Goal: Task Accomplishment & Management: Manage account settings

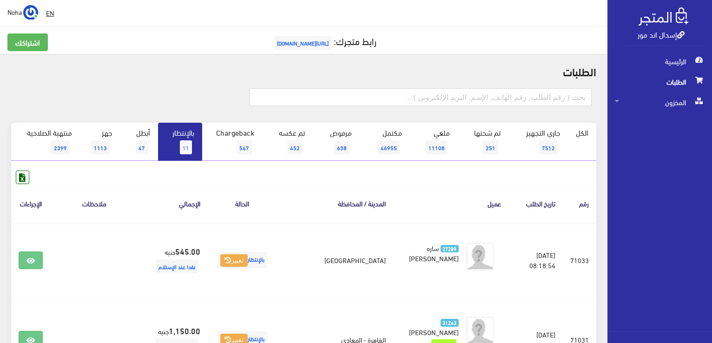
click at [186, 150] on span "11" at bounding box center [186, 147] width 12 height 14
click at [186, 147] on span "11" at bounding box center [186, 147] width 12 height 14
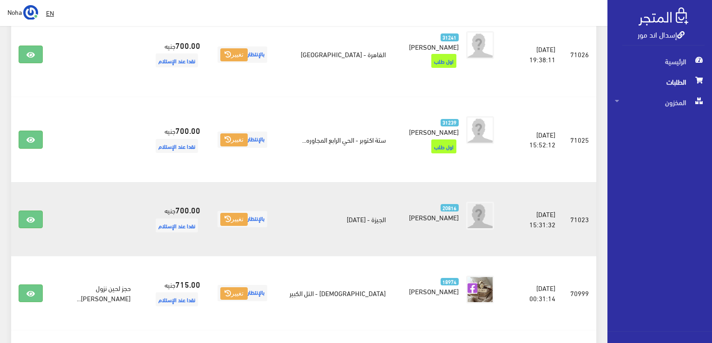
scroll to position [641, 0]
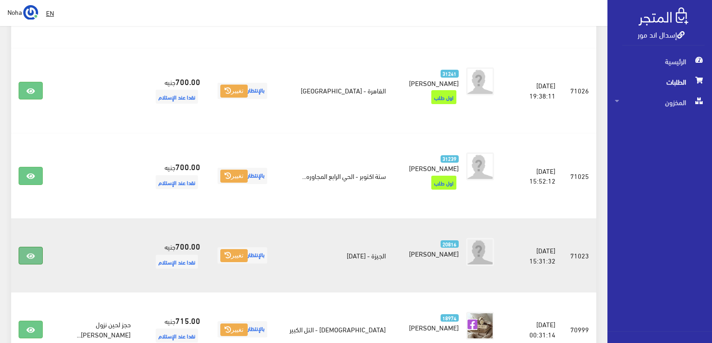
click at [30, 253] on icon at bounding box center [31, 256] width 8 height 7
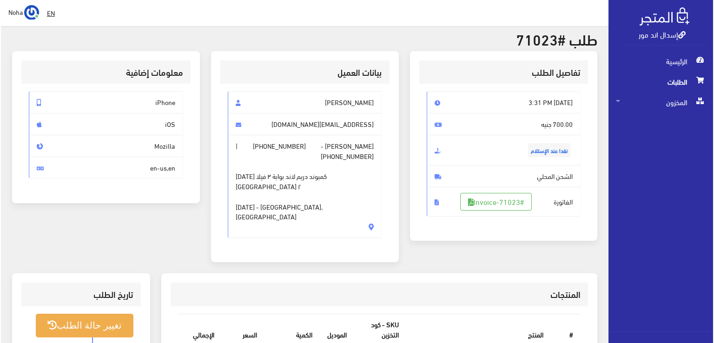
scroll to position [140, 0]
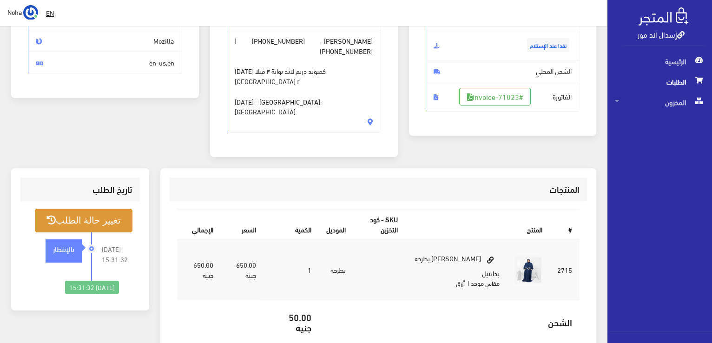
click at [113, 209] on button "تغيير حالة الطلب" at bounding box center [84, 221] width 98 height 24
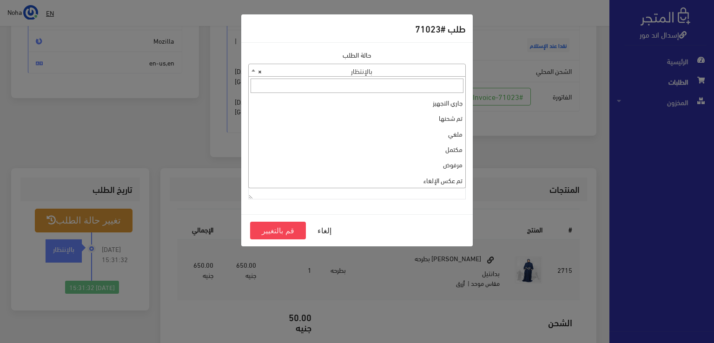
click at [250, 69] on span at bounding box center [253, 70] width 9 height 12
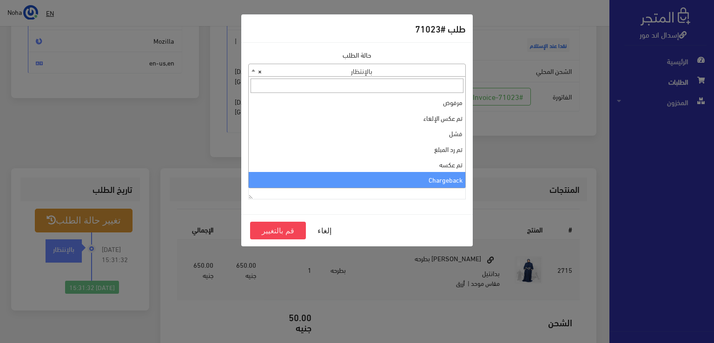
scroll to position [0, 0]
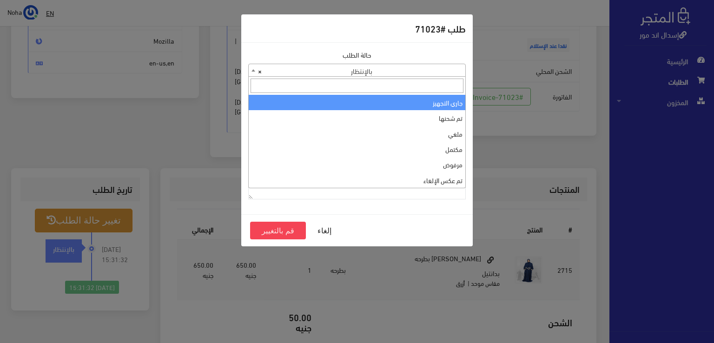
select select "1"
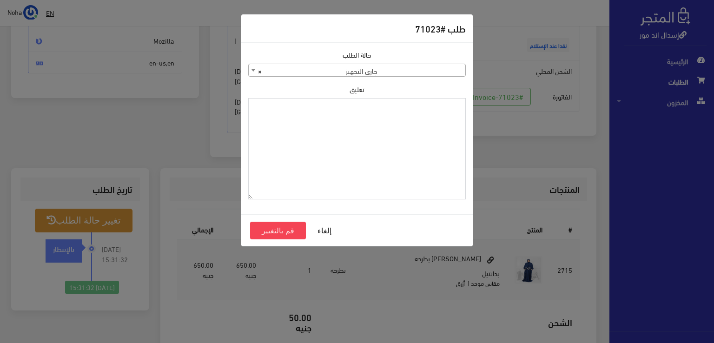
click at [348, 112] on textarea "تعليق" at bounding box center [357, 149] width 218 height 102
drag, startPoint x: 429, startPoint y: 106, endPoint x: 424, endPoint y: 131, distance: 25.2
click at [478, 110] on div "طلب #71023 حالة الطلب جاري التجهيز تم شحنها ملغي مكتمل مرفوض تم عكس الإلغاء فشل…" at bounding box center [357, 171] width 714 height 343
type textarea "1131879"
click at [281, 230] on button "قم بالتغيير" at bounding box center [278, 231] width 56 height 18
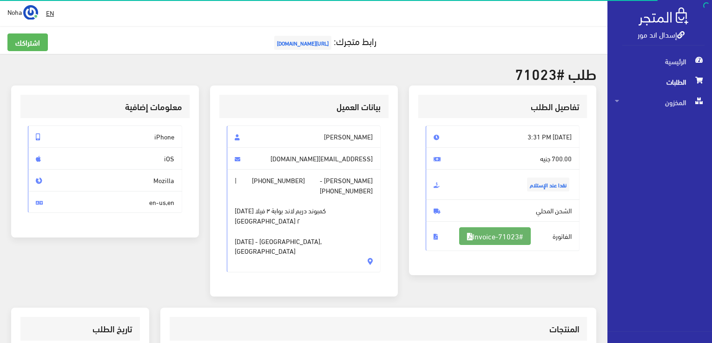
click at [501, 235] on link "#Invoice-71023" at bounding box center [495, 236] width 72 height 18
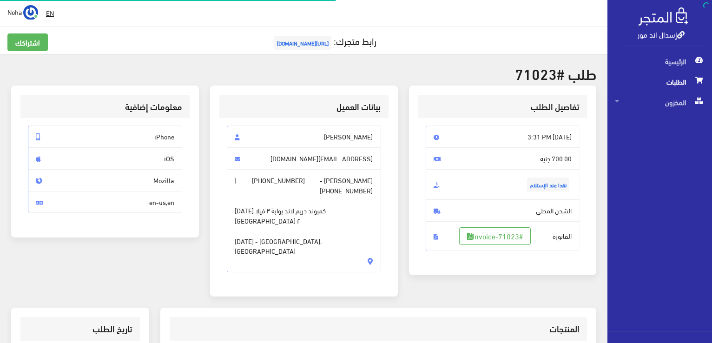
scroll to position [133, 0]
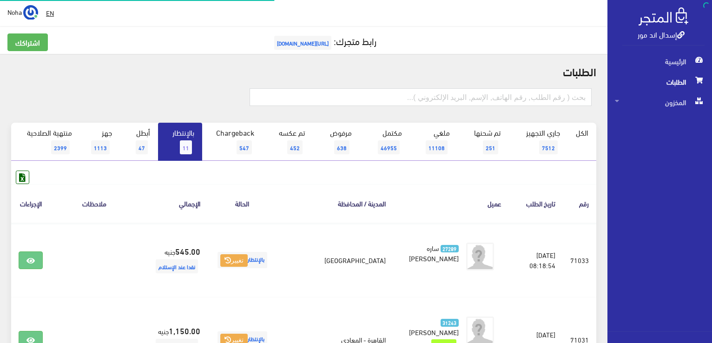
scroll to position [641, 0]
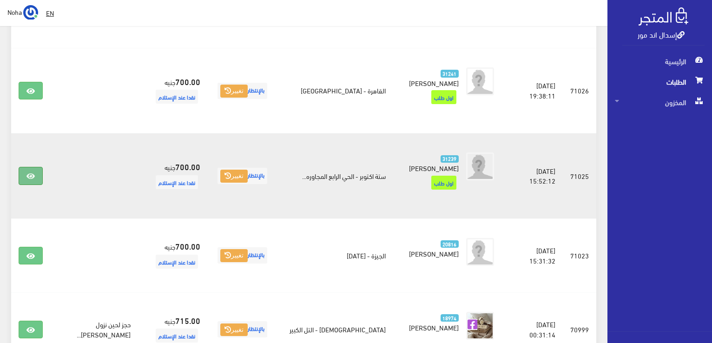
click at [24, 167] on link at bounding box center [31, 176] width 24 height 18
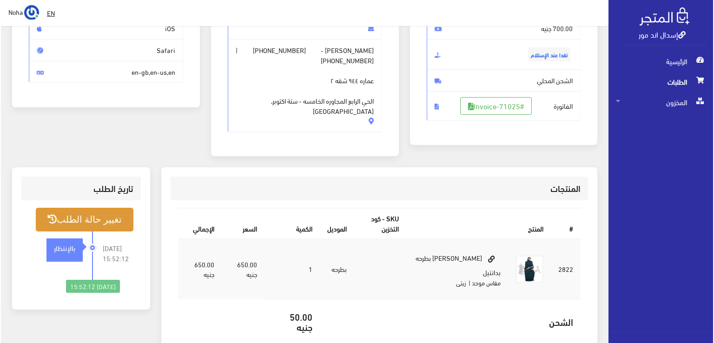
scroll to position [140, 0]
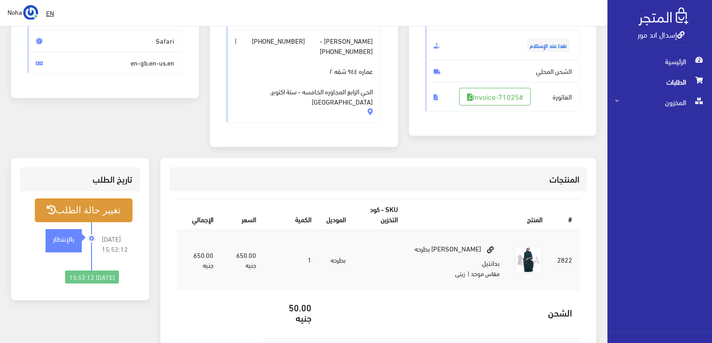
click at [113, 199] on button "تغيير حالة الطلب" at bounding box center [84, 211] width 98 height 24
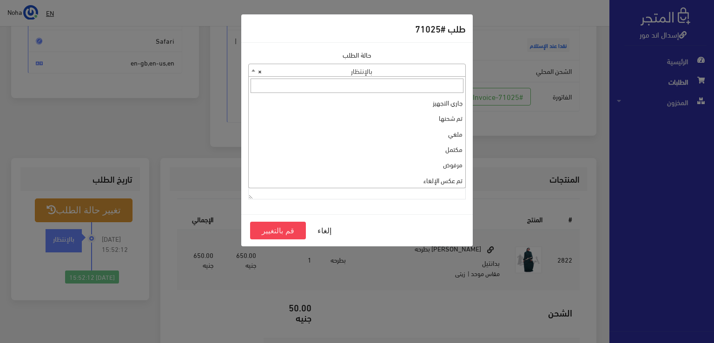
click at [253, 69] on b at bounding box center [254, 70] width 4 height 2
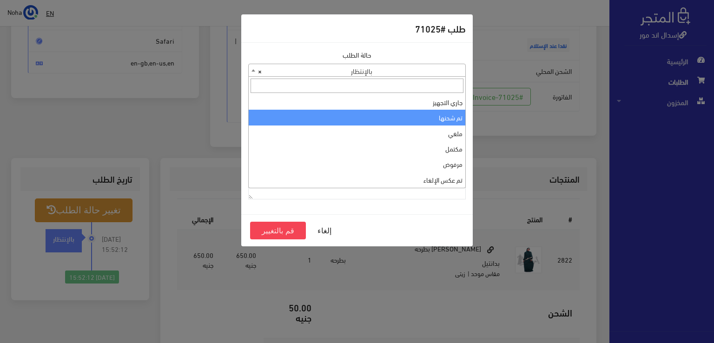
scroll to position [0, 0]
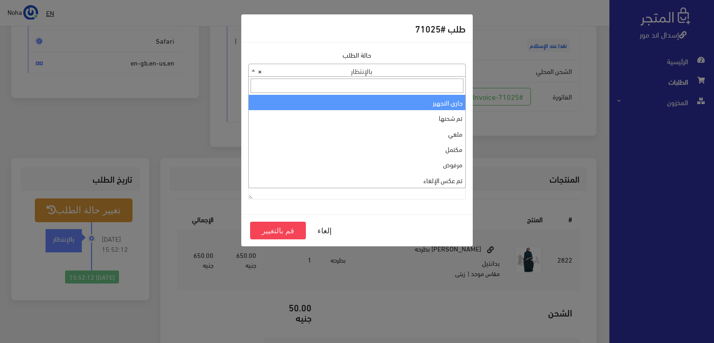
select select "1"
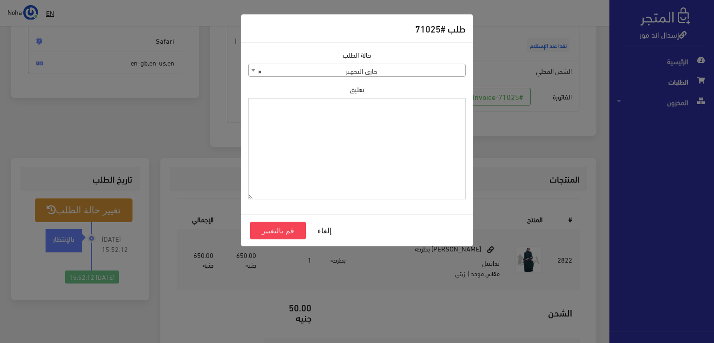
paste textarea "1131879"
type textarea "1131879"
click at [281, 227] on button "قم بالتغيير" at bounding box center [278, 231] width 56 height 18
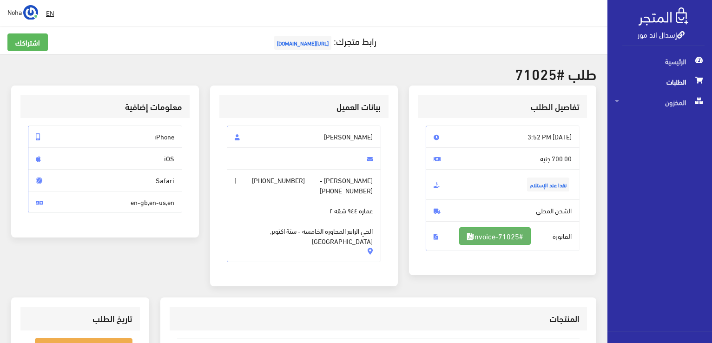
click at [489, 232] on link "#Invoice-71025" at bounding box center [495, 236] width 72 height 18
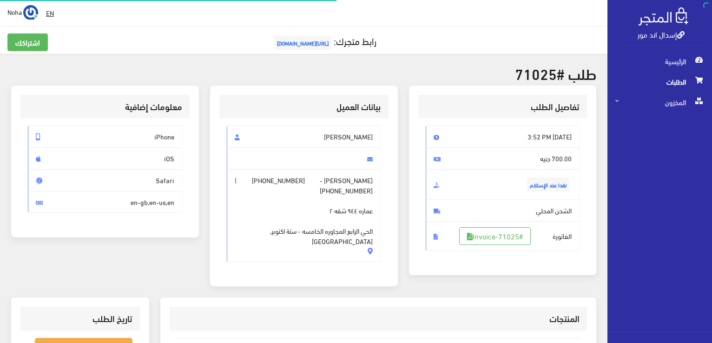
scroll to position [133, 0]
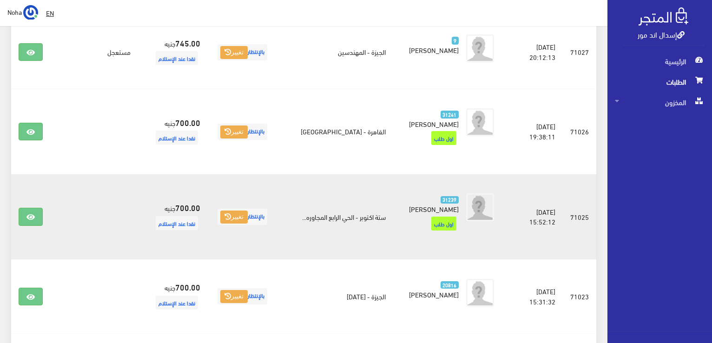
scroll to position [548, 0]
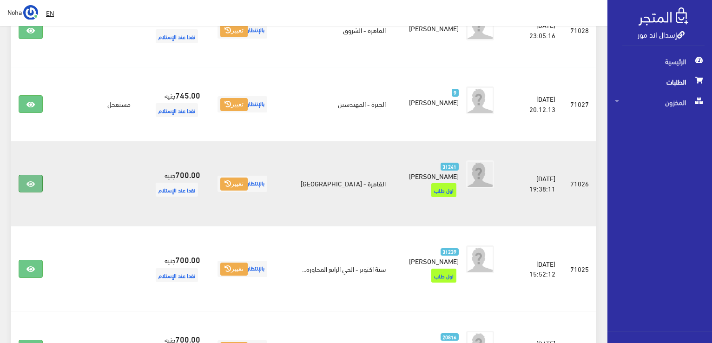
click at [26, 175] on link at bounding box center [31, 184] width 24 height 18
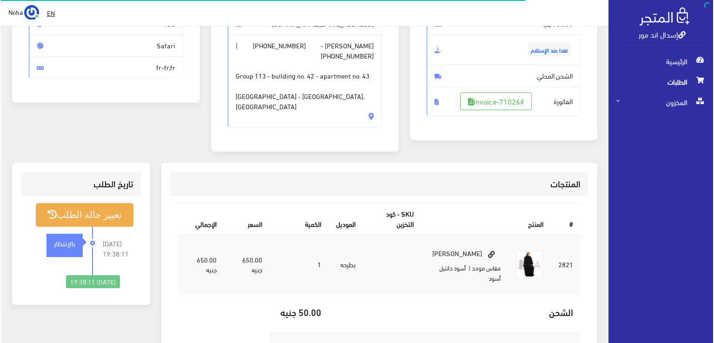
scroll to position [140, 0]
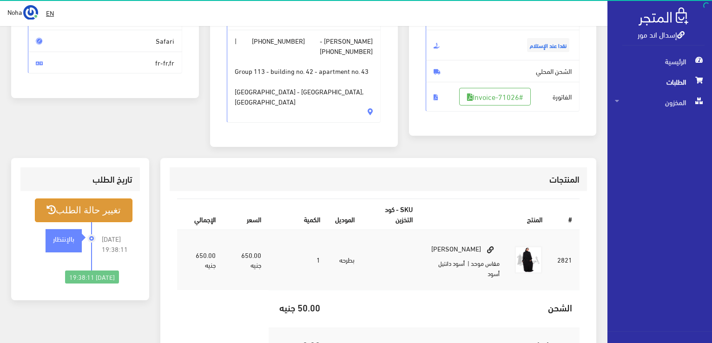
click at [105, 199] on button "تغيير حالة الطلب" at bounding box center [84, 211] width 98 height 24
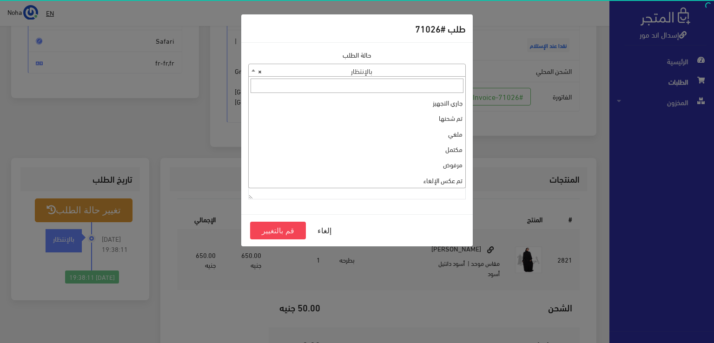
click at [253, 70] on b at bounding box center [254, 70] width 4 height 2
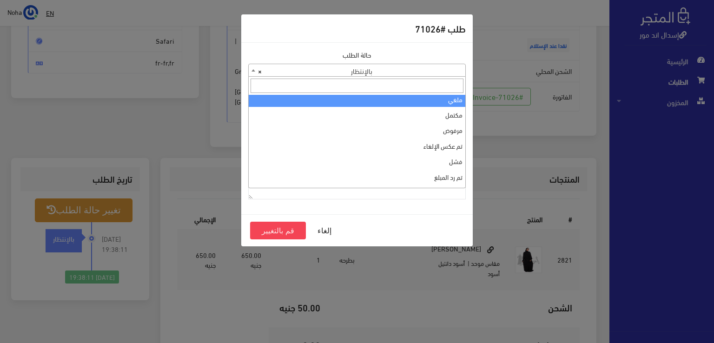
scroll to position [0, 0]
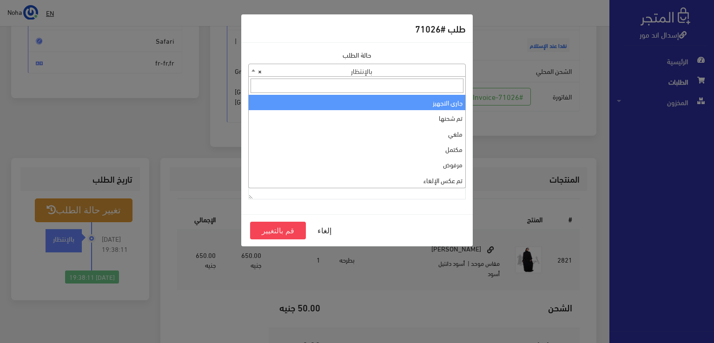
select select "1"
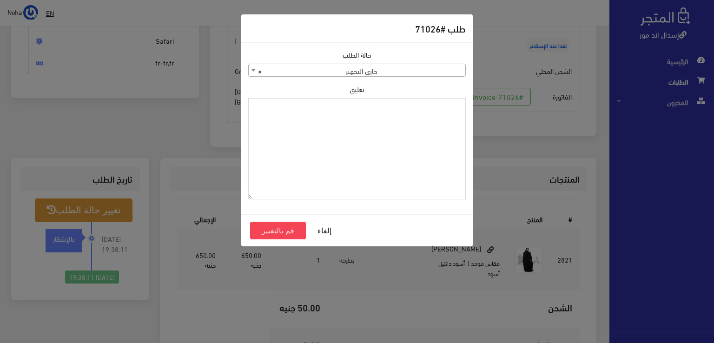
paste textarea "1131879"
type textarea "1131879"
click at [272, 234] on button "قم بالتغيير" at bounding box center [278, 231] width 56 height 18
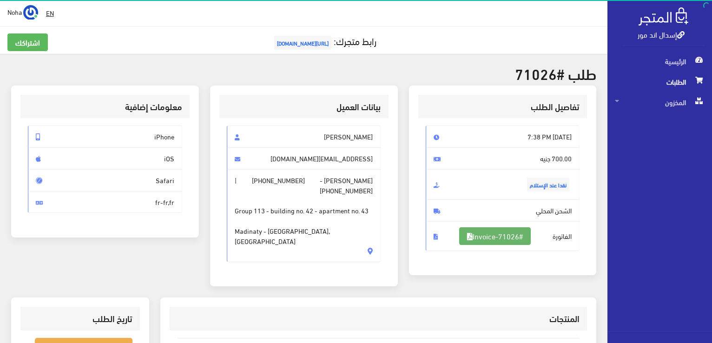
click at [493, 233] on link "#Invoice-71026" at bounding box center [495, 236] width 72 height 18
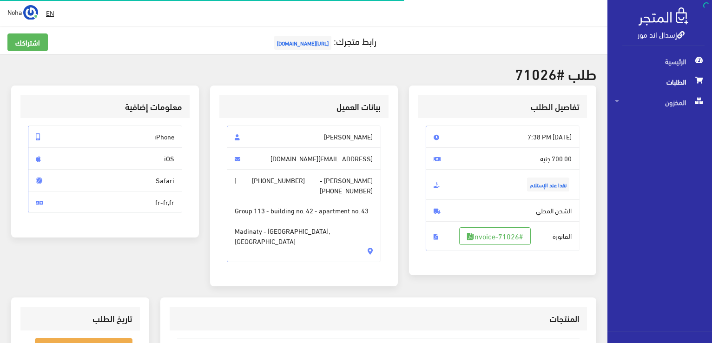
scroll to position [133, 0]
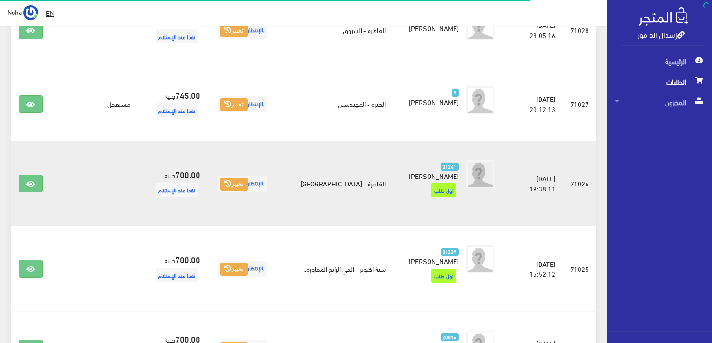
scroll to position [455, 0]
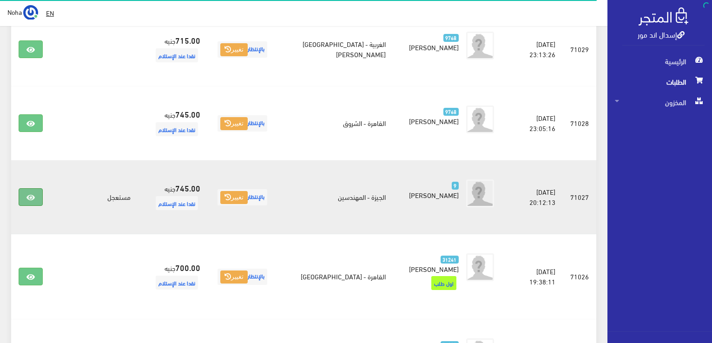
click at [28, 194] on icon at bounding box center [31, 197] width 8 height 7
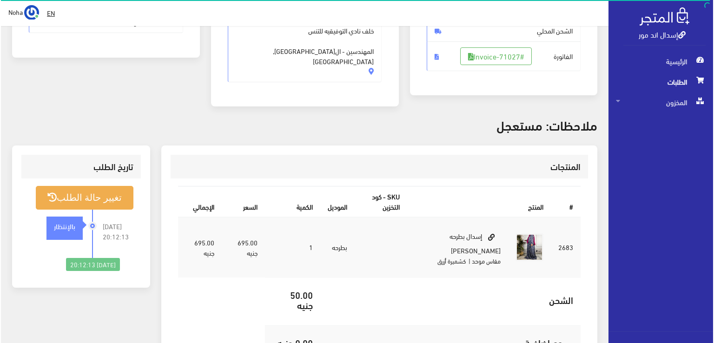
scroll to position [186, 0]
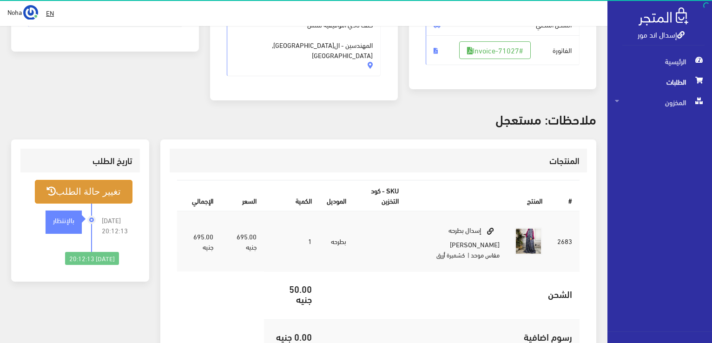
click at [111, 180] on button "تغيير حالة الطلب" at bounding box center [84, 192] width 98 height 24
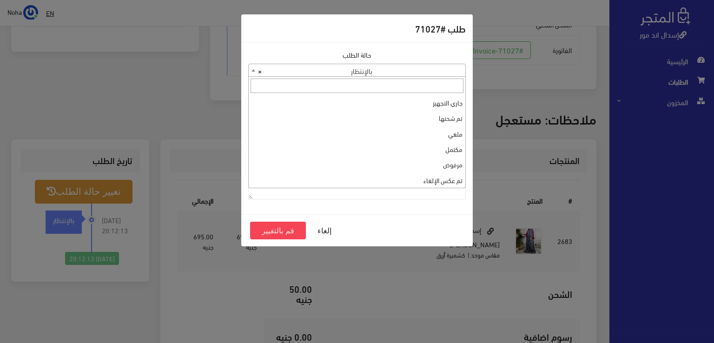
click at [252, 70] on b at bounding box center [254, 70] width 4 height 2
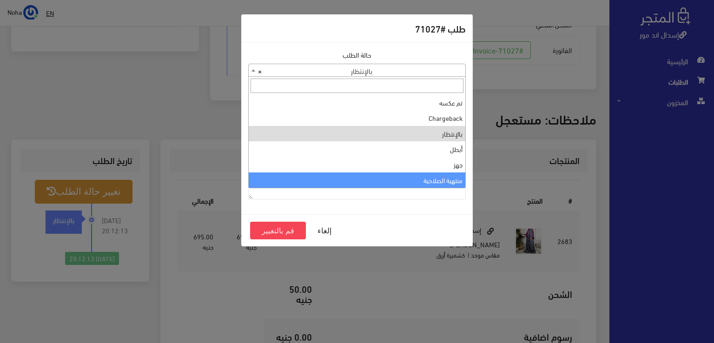
select select "14"
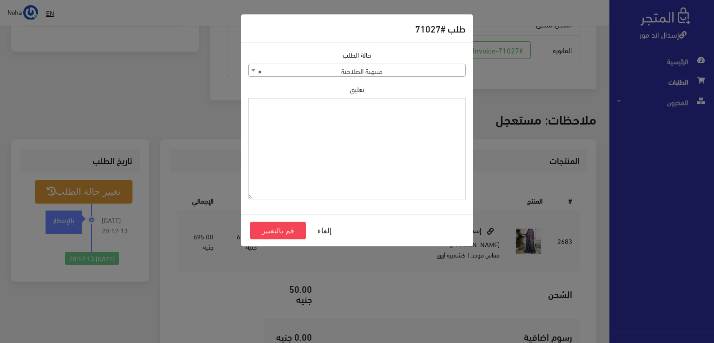
paste textarea "1131879"
type textarea "1131879"
click at [278, 233] on button "قم بالتغيير" at bounding box center [278, 231] width 56 height 18
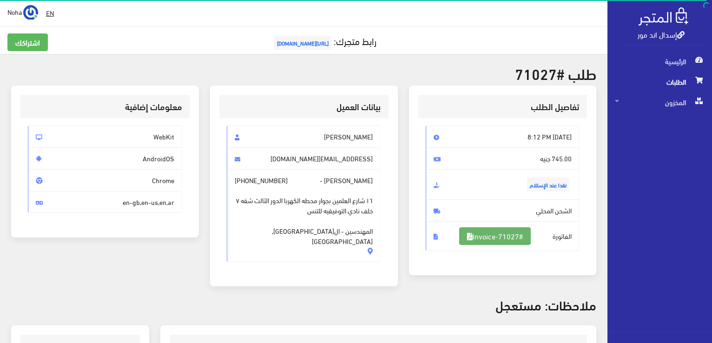
click at [493, 236] on link "#Invoice-71027" at bounding box center [495, 236] width 72 height 18
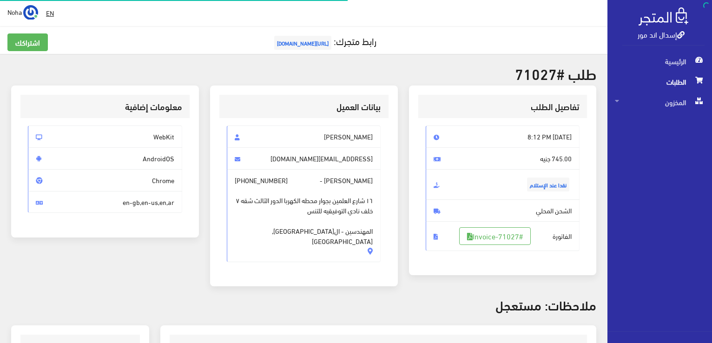
scroll to position [183, 0]
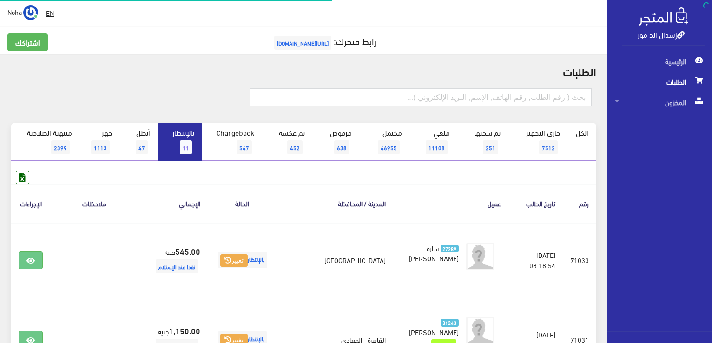
scroll to position [455, 0]
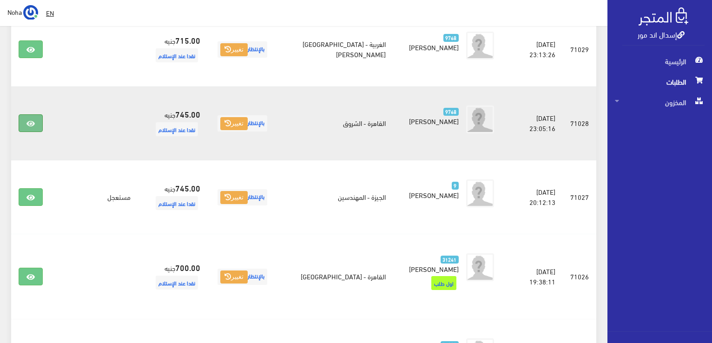
click at [31, 120] on icon at bounding box center [31, 123] width 8 height 7
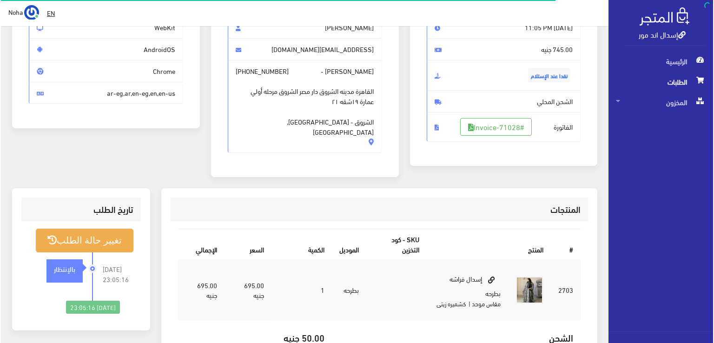
scroll to position [140, 0]
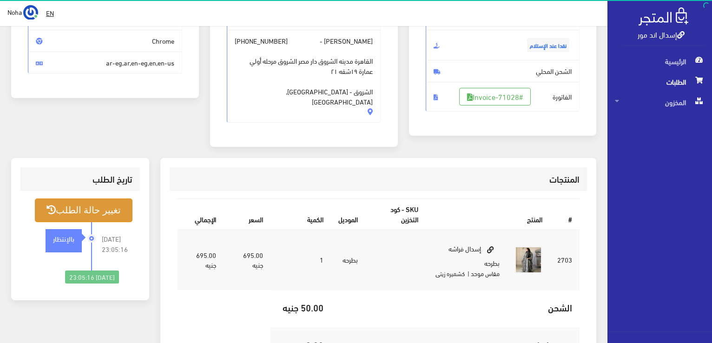
click at [90, 200] on button "تغيير حالة الطلب" at bounding box center [84, 211] width 98 height 24
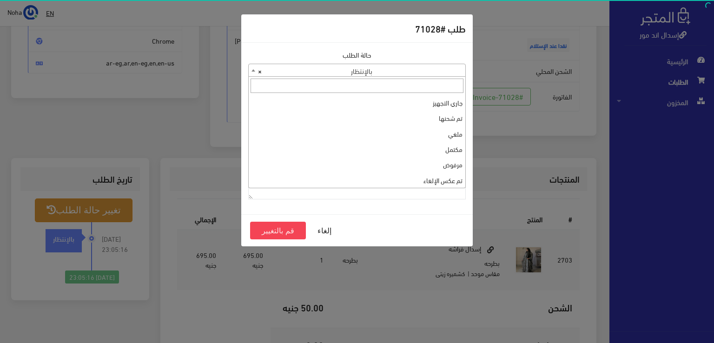
click at [253, 69] on b at bounding box center [254, 70] width 4 height 2
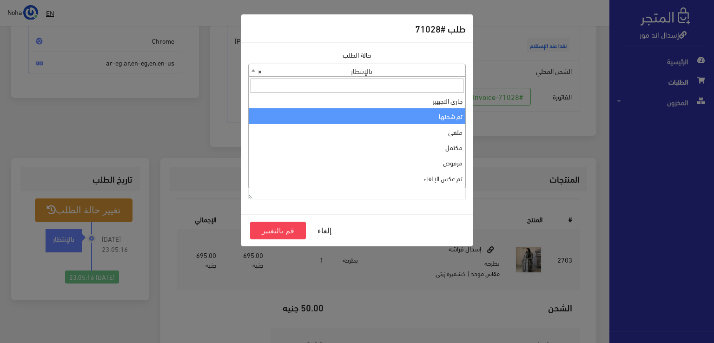
scroll to position [0, 0]
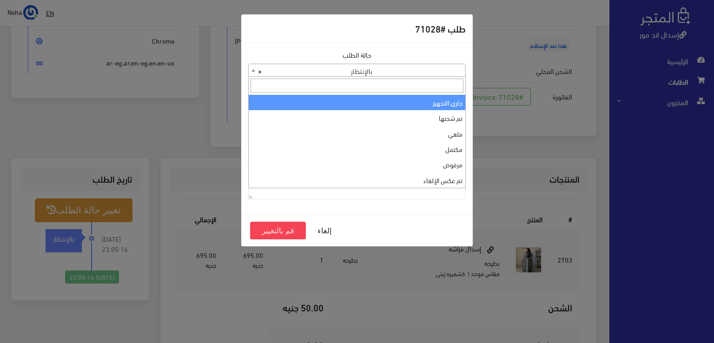
select select "1"
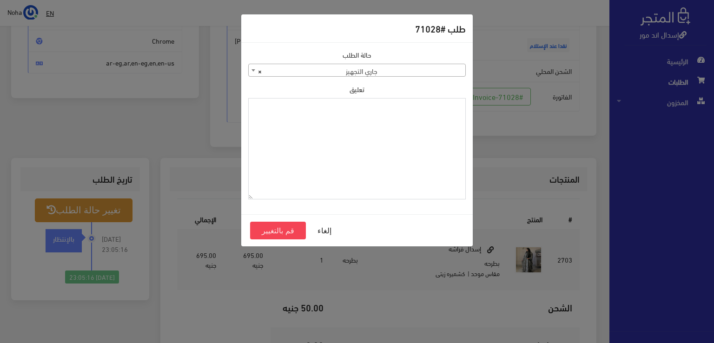
paste textarea "1131879"
type textarea "1131879"
click at [280, 229] on button "قم بالتغيير" at bounding box center [278, 231] width 56 height 18
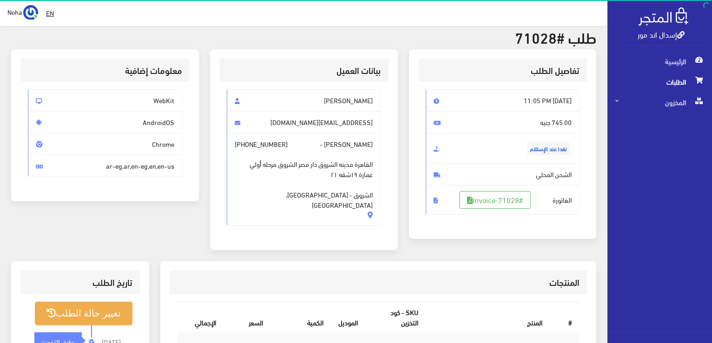
scroll to position [47, 0]
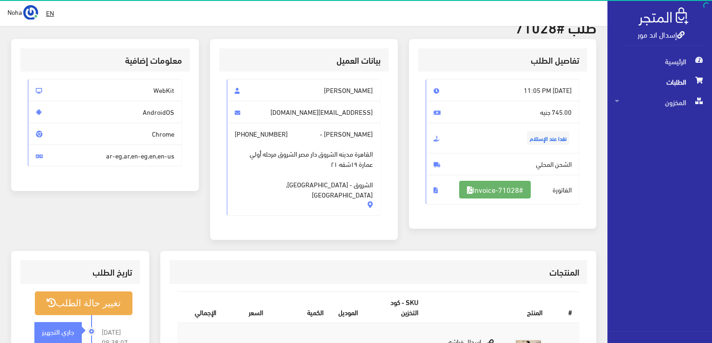
click at [513, 190] on link "#Invoice-71028" at bounding box center [495, 190] width 72 height 18
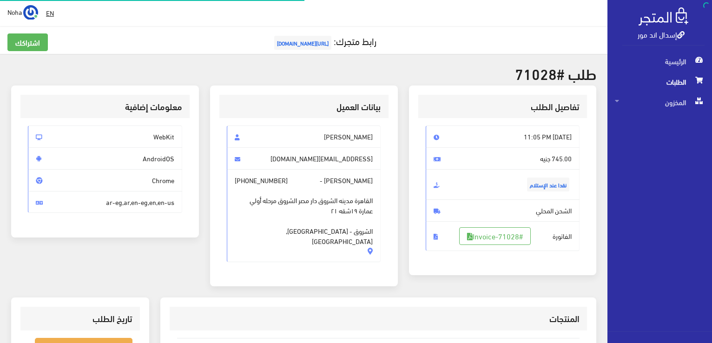
scroll to position [133, 0]
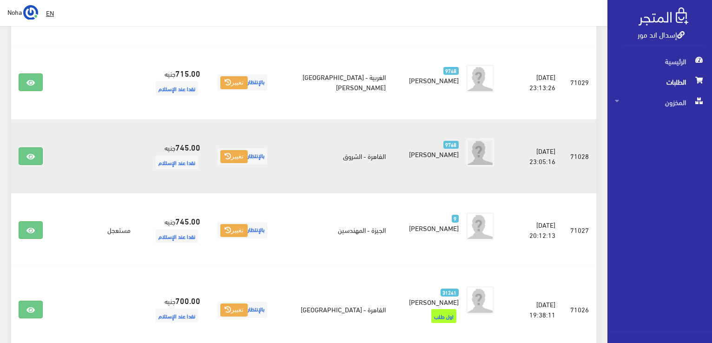
scroll to position [409, 0]
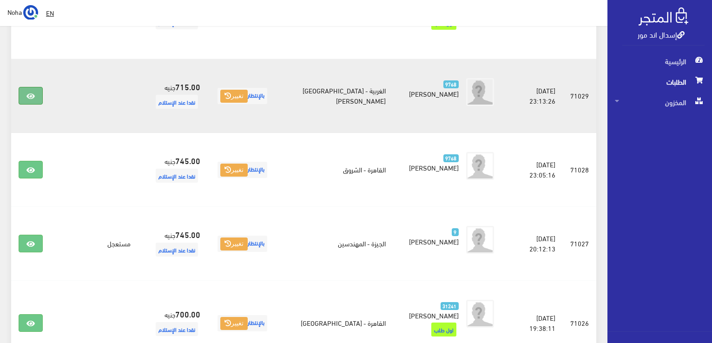
click at [32, 93] on icon at bounding box center [31, 96] width 8 height 7
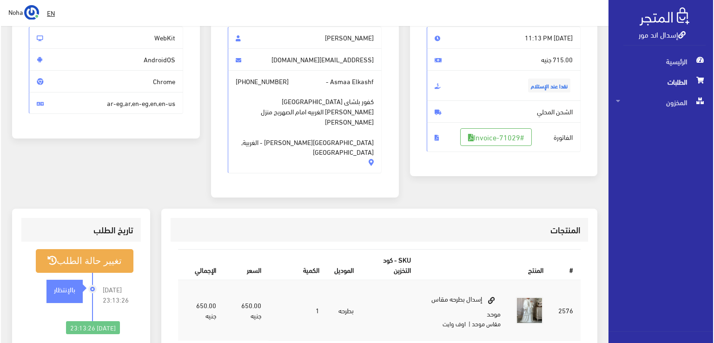
scroll to position [140, 0]
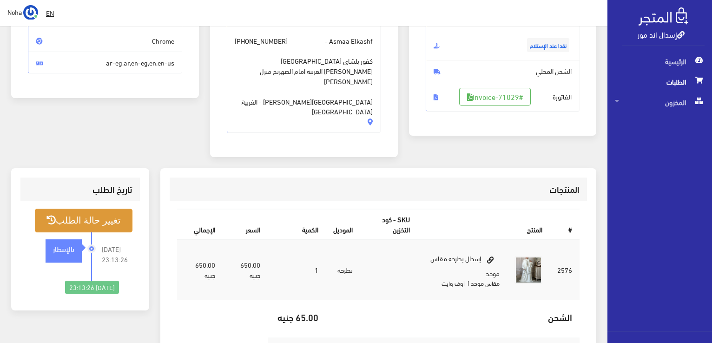
click at [108, 209] on button "تغيير حالة الطلب" at bounding box center [84, 221] width 98 height 24
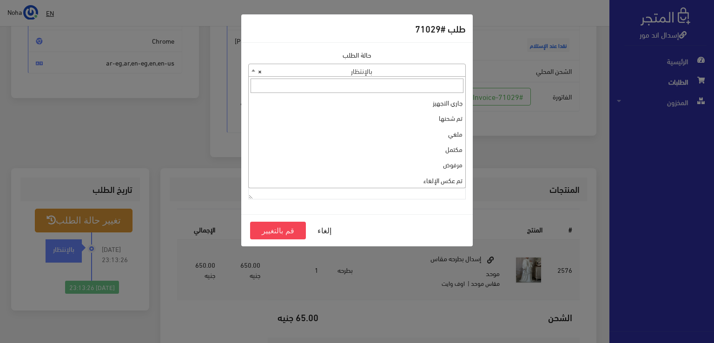
click at [252, 69] on b at bounding box center [254, 70] width 4 height 2
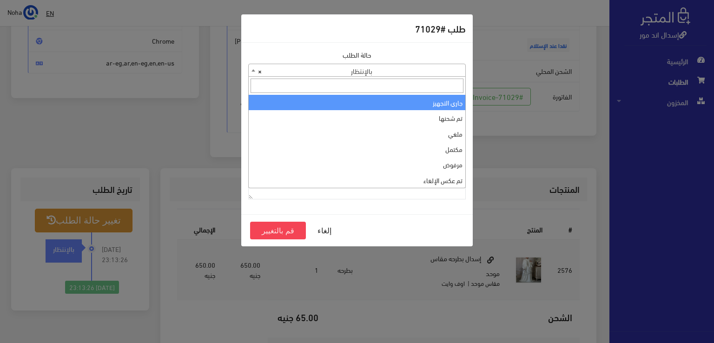
select select "1"
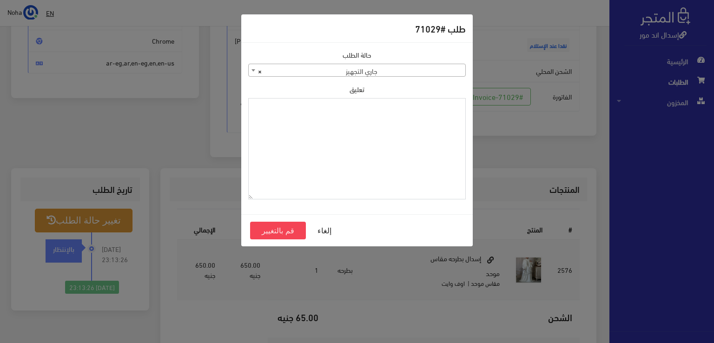
paste textarea "1131879"
type textarea "1131879"
click at [290, 229] on button "قم بالتغيير" at bounding box center [278, 231] width 56 height 18
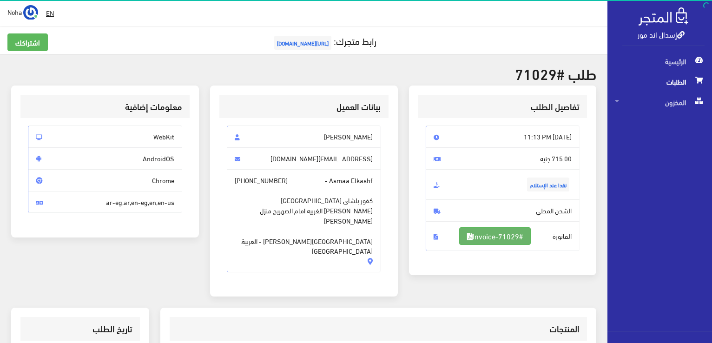
click at [483, 235] on link "#Invoice-71029" at bounding box center [495, 236] width 72 height 18
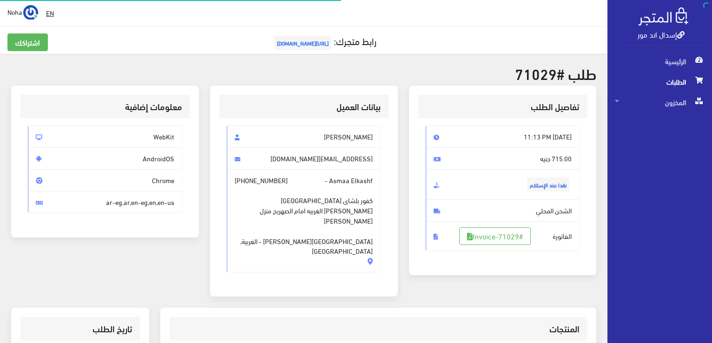
scroll to position [133, 0]
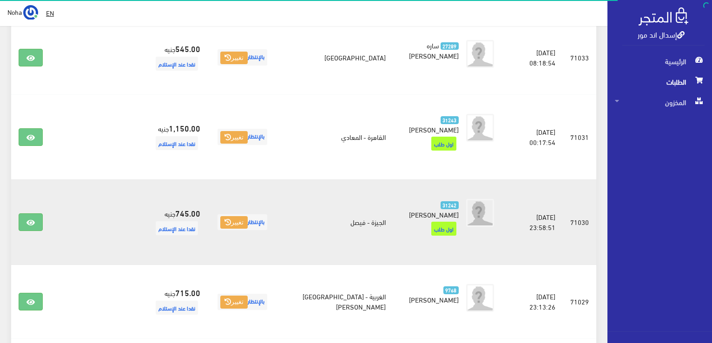
scroll to position [176, 0]
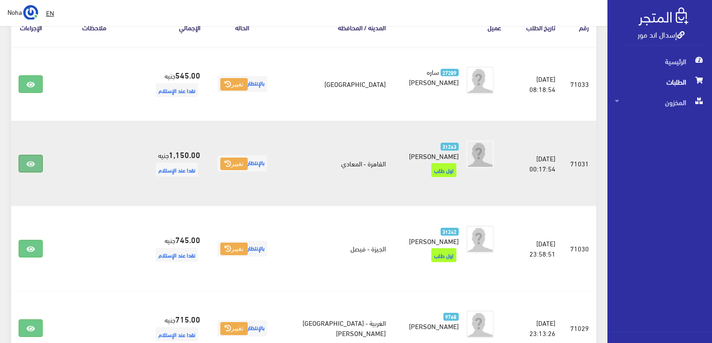
click at [32, 164] on icon at bounding box center [31, 163] width 8 height 7
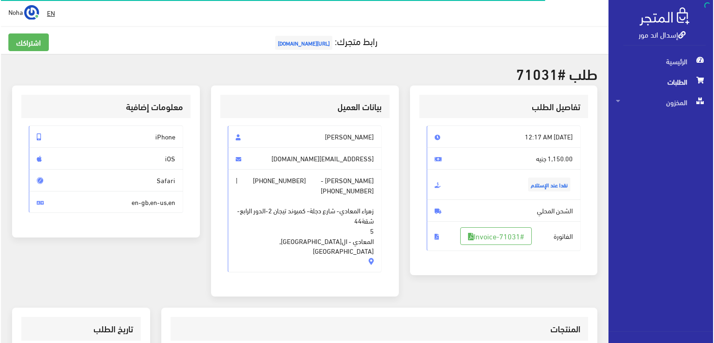
scroll to position [93, 0]
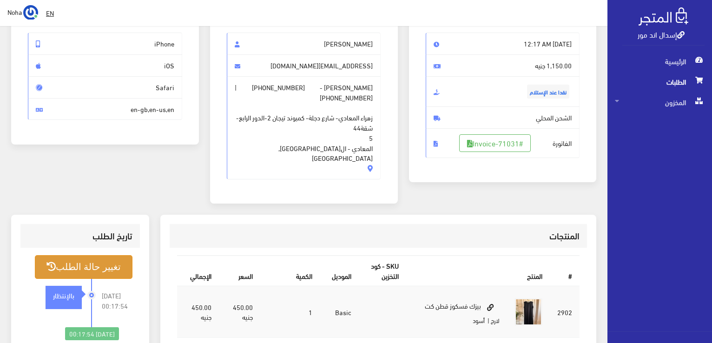
click at [103, 259] on button "تغيير حالة الطلب" at bounding box center [84, 267] width 98 height 24
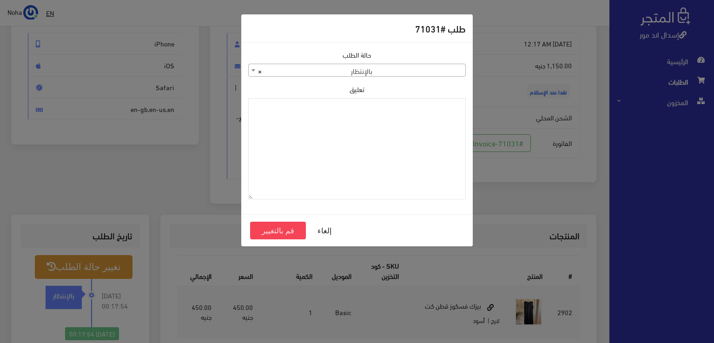
click at [253, 69] on b at bounding box center [254, 70] width 4 height 2
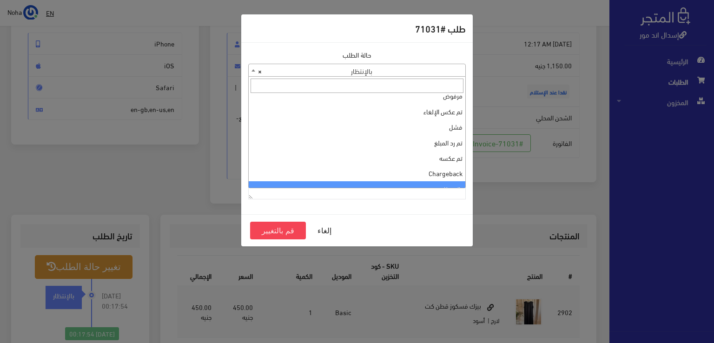
scroll to position [0, 0]
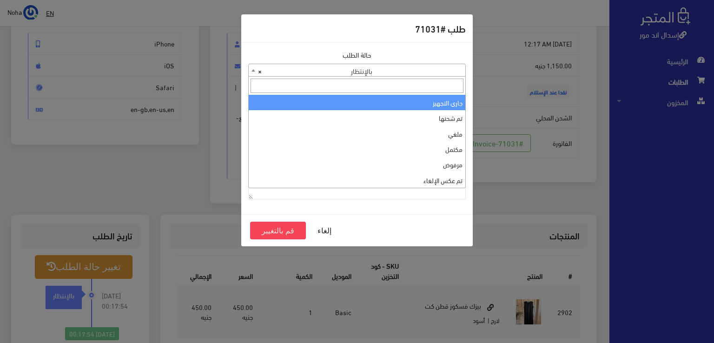
select select "1"
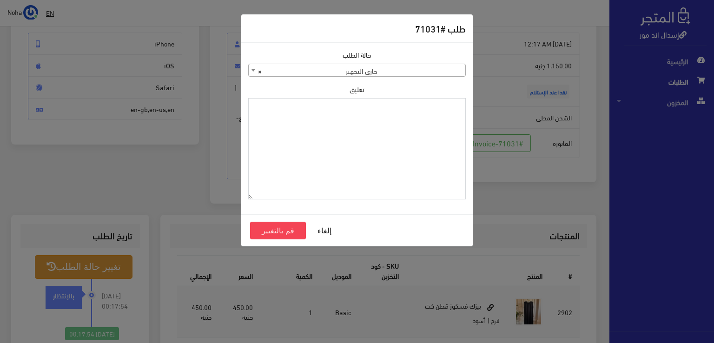
paste textarea "1131879"
type textarea "1131879"
click at [286, 224] on button "قم بالتغيير" at bounding box center [278, 231] width 56 height 18
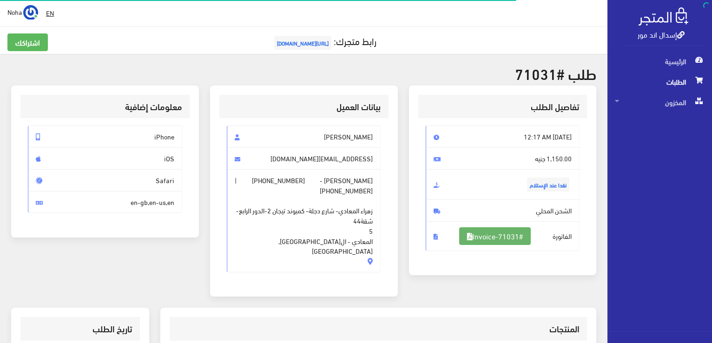
click at [513, 233] on link "#Invoice-71031" at bounding box center [495, 236] width 72 height 18
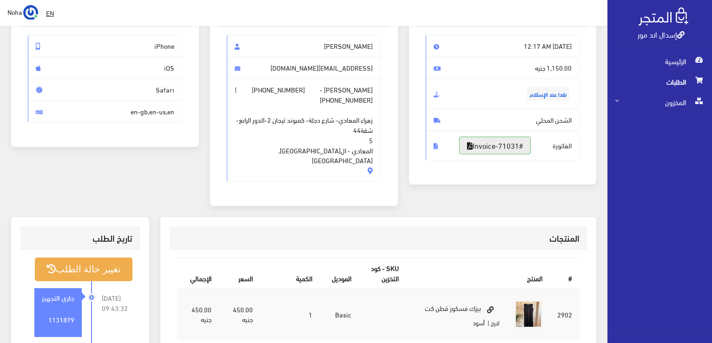
scroll to position [47, 0]
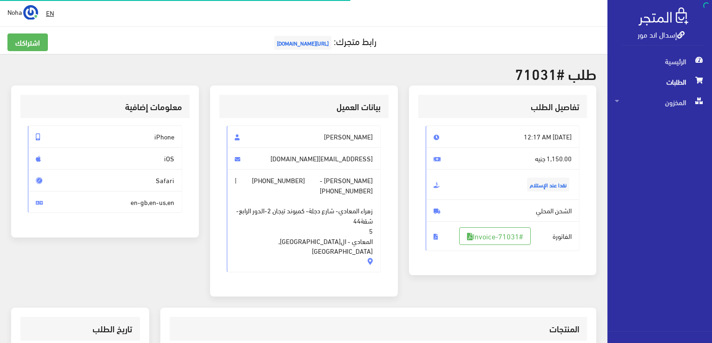
scroll to position [93, 0]
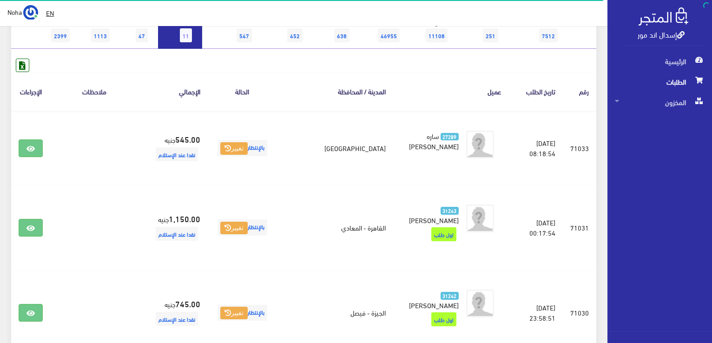
scroll to position [83, 0]
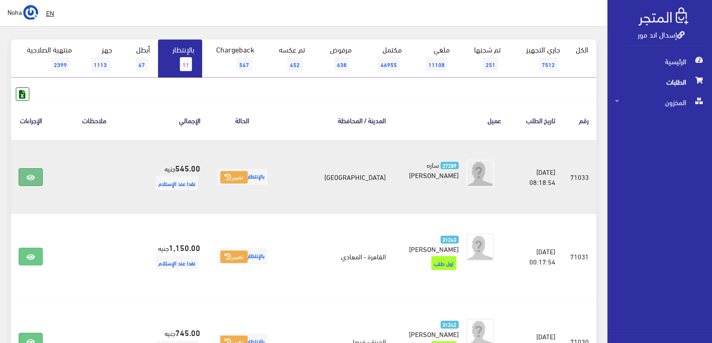
click at [25, 175] on link at bounding box center [31, 177] width 24 height 18
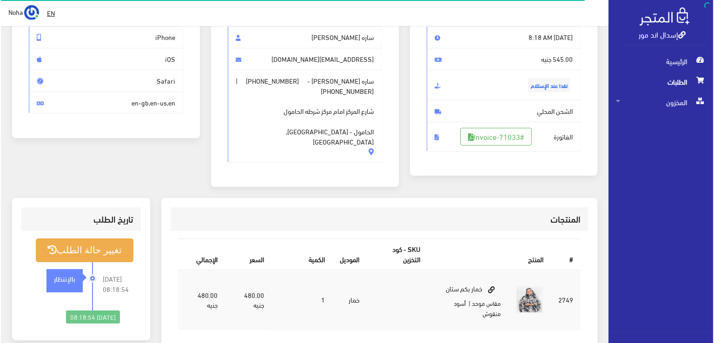
scroll to position [93, 0]
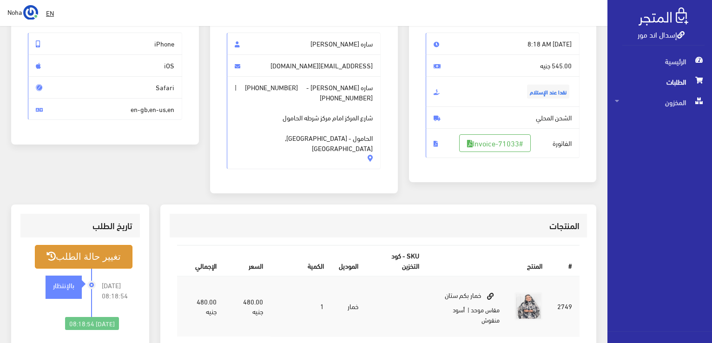
click at [84, 246] on button "تغيير حالة الطلب" at bounding box center [84, 257] width 98 height 24
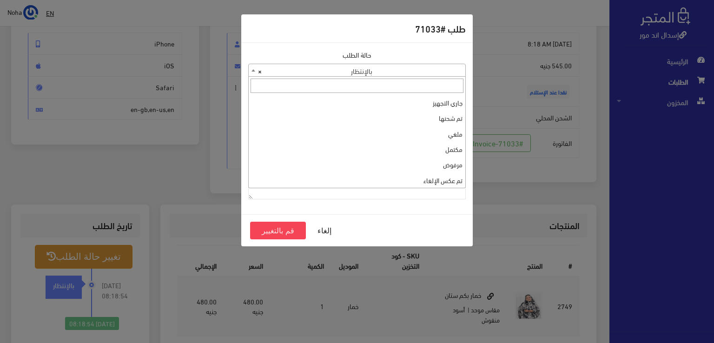
click at [252, 72] on span at bounding box center [253, 70] width 9 height 12
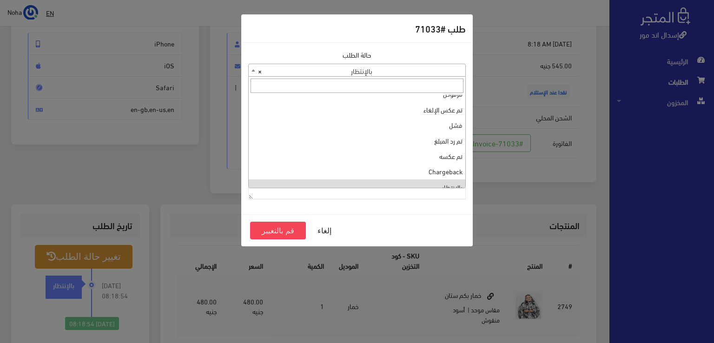
scroll to position [0, 0]
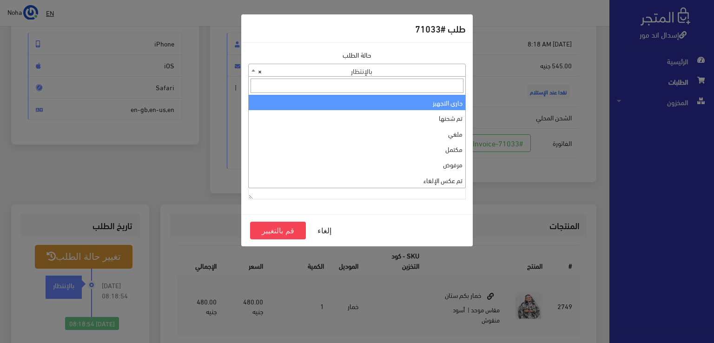
select select "1"
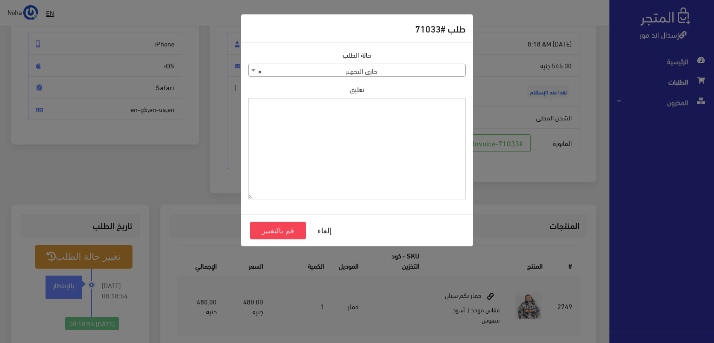
paste textarea "1131879"
type textarea "1131879"
click at [290, 228] on button "قم بالتغيير" at bounding box center [278, 231] width 56 height 18
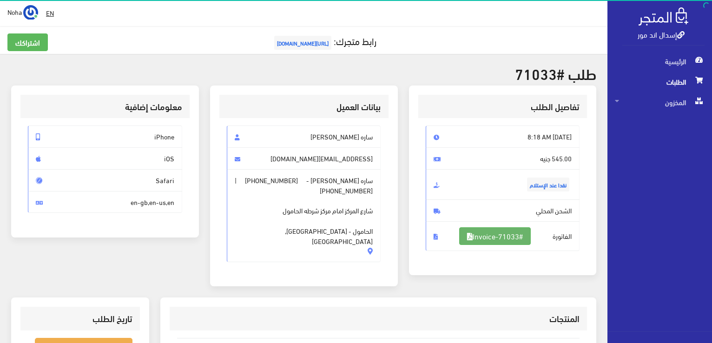
click at [505, 234] on link "#Invoice-71033" at bounding box center [495, 236] width 72 height 18
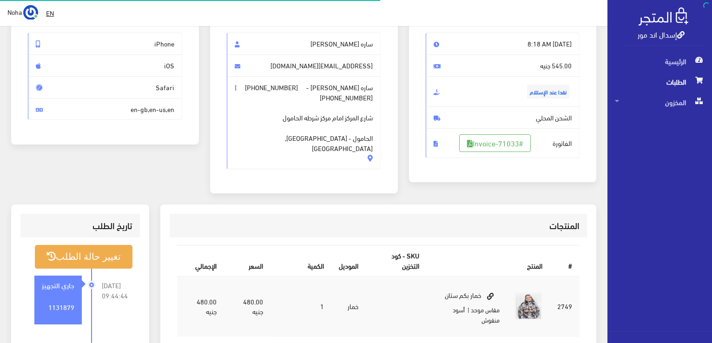
scroll to position [93, 0]
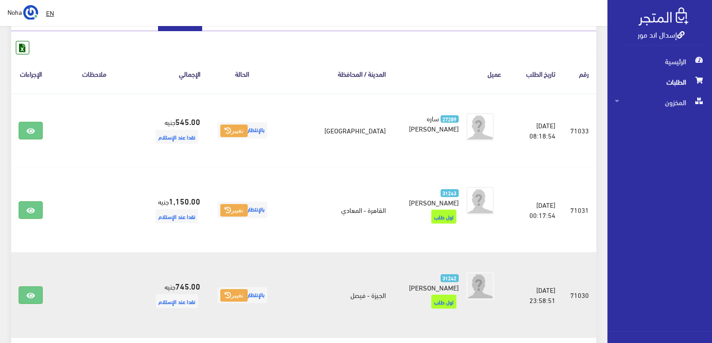
scroll to position [223, 0]
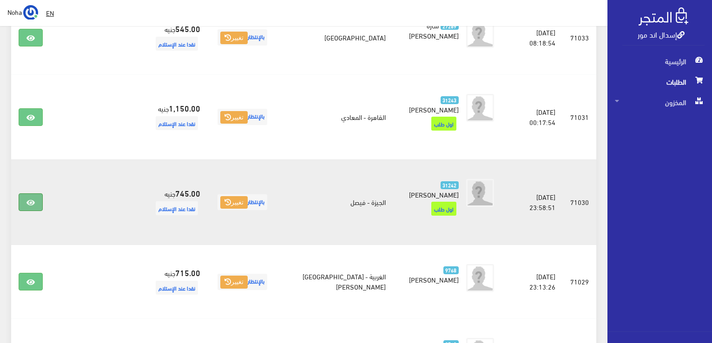
click at [27, 199] on icon at bounding box center [31, 202] width 8 height 7
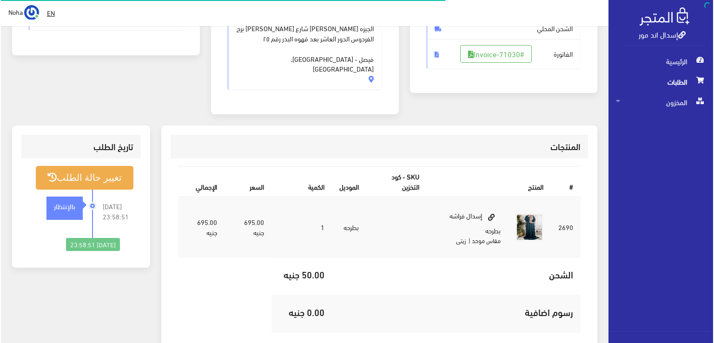
scroll to position [186, 0]
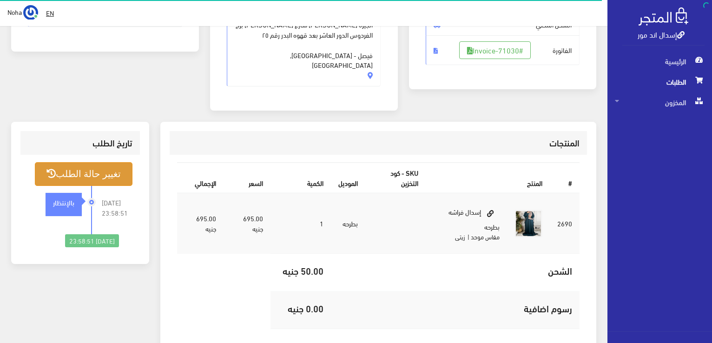
click at [111, 162] on button "تغيير حالة الطلب" at bounding box center [84, 174] width 98 height 24
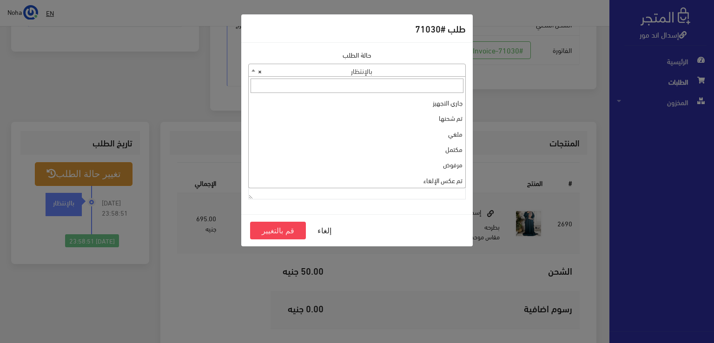
click at [252, 70] on b at bounding box center [254, 70] width 4 height 2
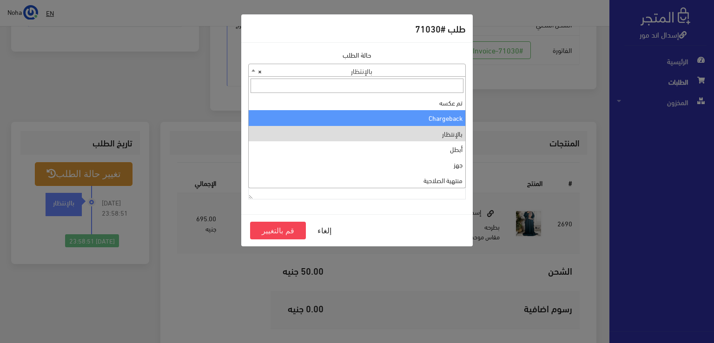
scroll to position [0, 0]
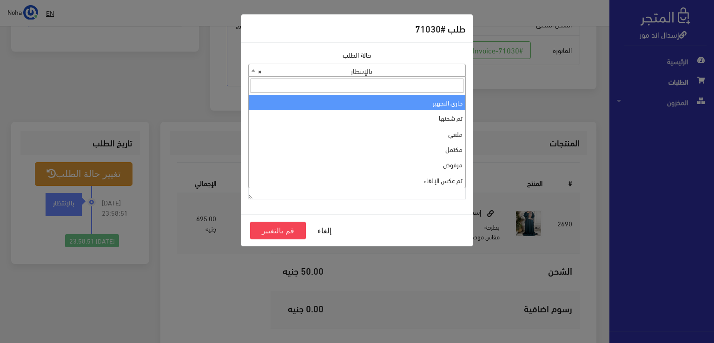
select select "1"
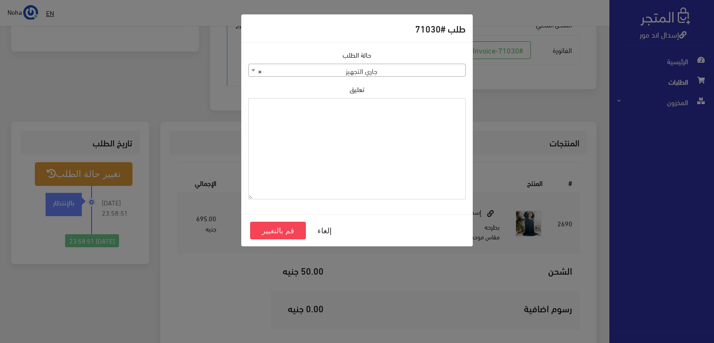
paste textarea "1131879"
type textarea "1131879"
click at [283, 230] on button "قم بالتغيير" at bounding box center [278, 231] width 56 height 18
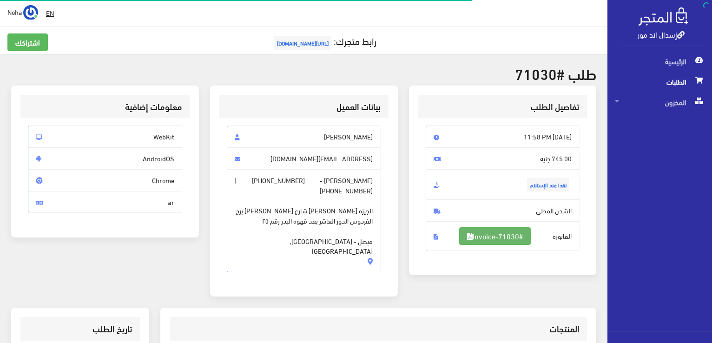
click at [515, 231] on link "#Invoice-71030" at bounding box center [495, 236] width 72 height 18
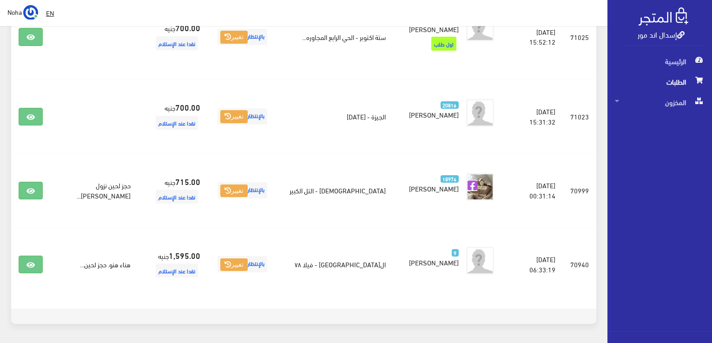
scroll to position [781, 0]
click at [668, 104] on span "المخزون" at bounding box center [660, 102] width 90 height 20
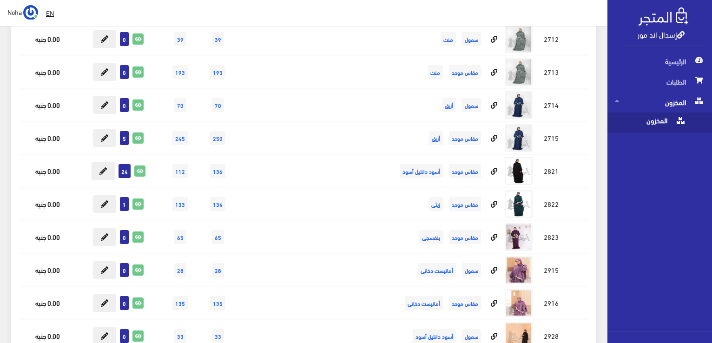
scroll to position [4464, 0]
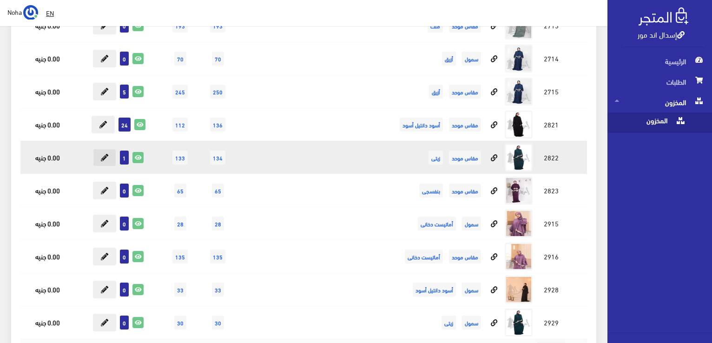
click at [104, 154] on icon at bounding box center [104, 157] width 7 height 7
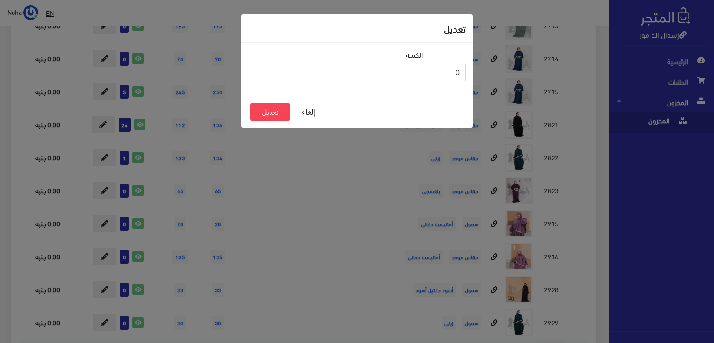
type input "0"
click at [370, 75] on input "0" at bounding box center [414, 73] width 103 height 18
click at [273, 111] on button "تعديل" at bounding box center [270, 112] width 40 height 18
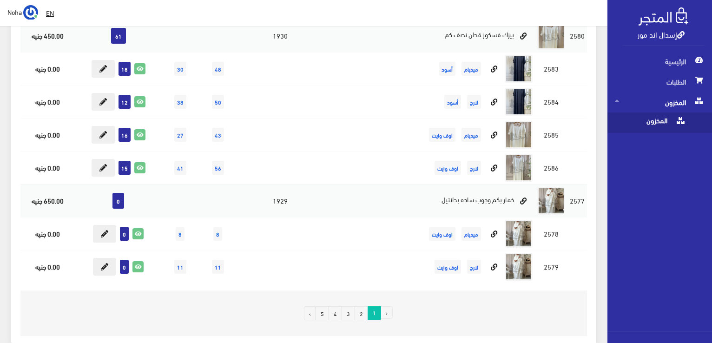
scroll to position [6602, 0]
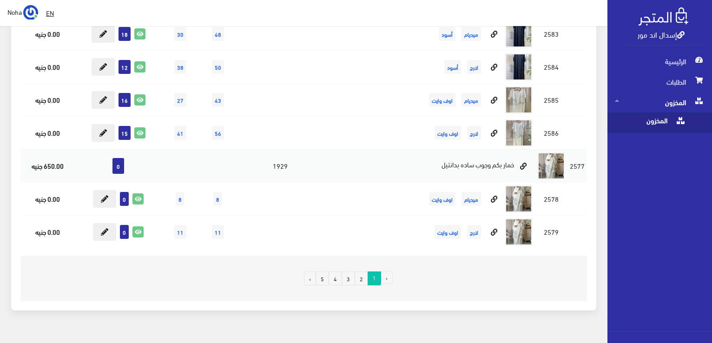
click at [348, 272] on link "3" at bounding box center [348, 279] width 13 height 14
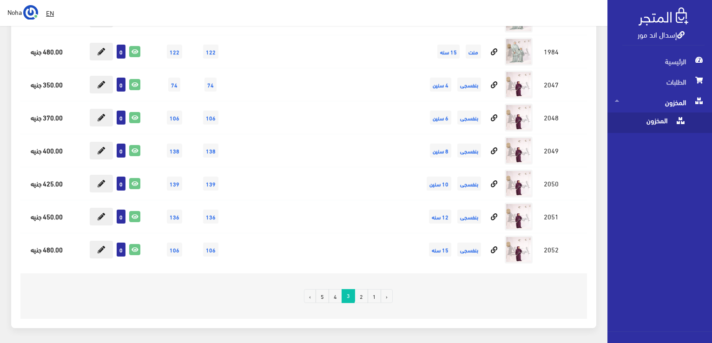
scroll to position [12463, 0]
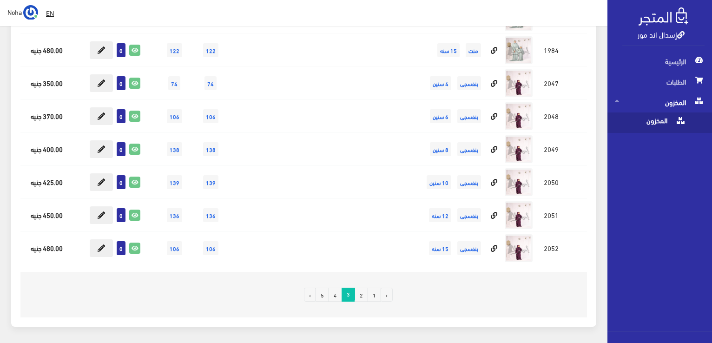
click at [337, 288] on link "4" at bounding box center [335, 295] width 13 height 14
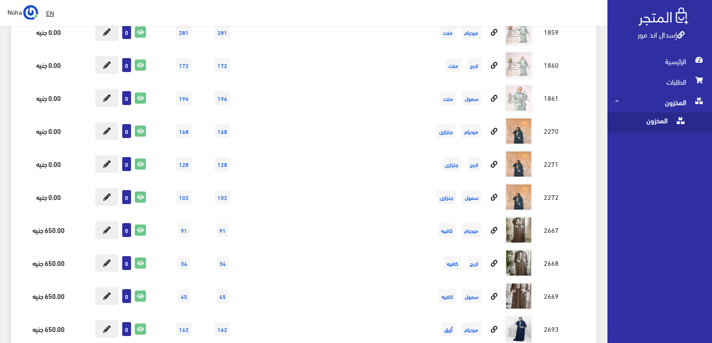
scroll to position [13626, 0]
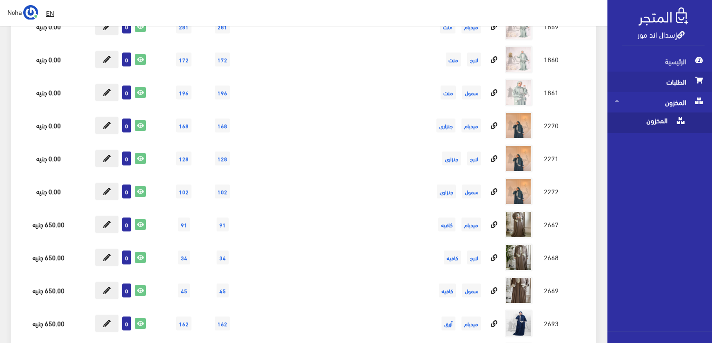
click at [665, 82] on span "الطلبات" at bounding box center [660, 82] width 90 height 20
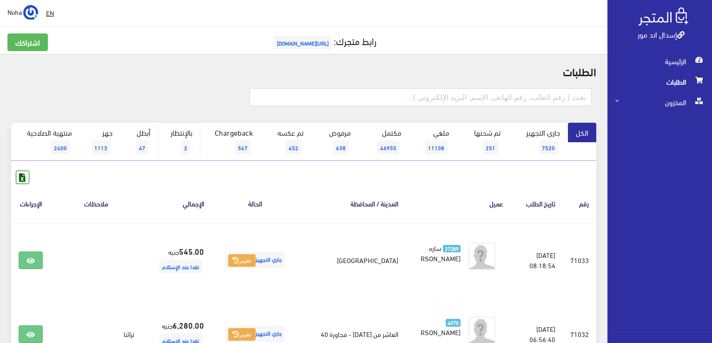
click at [187, 142] on span "2" at bounding box center [185, 147] width 9 height 14
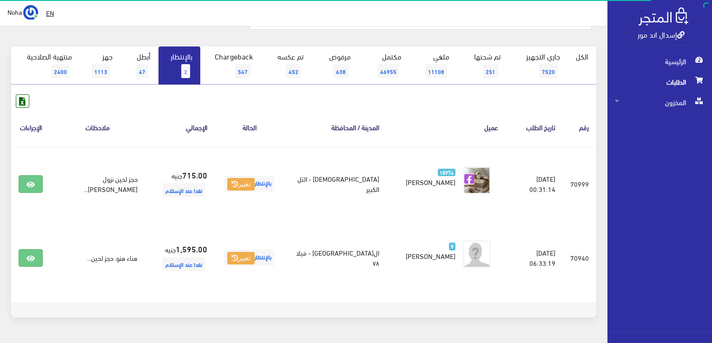
scroll to position [9, 0]
